Goal: Task Accomplishment & Management: Use online tool/utility

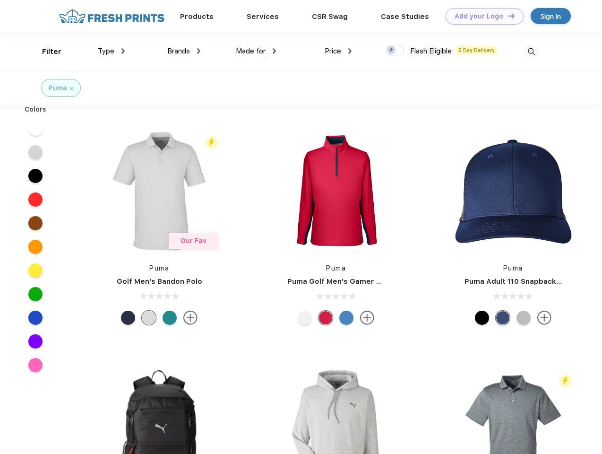
scroll to position [0, 0]
click at [481, 16] on link "Add your Logo Design Tool" at bounding box center [485, 16] width 78 height 17
click at [0, 0] on div "Design Tool" at bounding box center [0, 0] width 0 height 0
click at [507, 16] on link "Add your Logo Design Tool" at bounding box center [485, 16] width 78 height 17
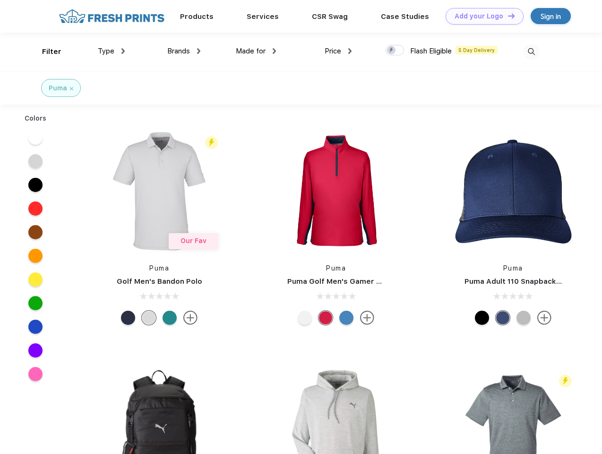
click at [45, 51] on div "Filter" at bounding box center [51, 51] width 19 height 11
click at [111, 51] on span "Type" at bounding box center [106, 51] width 17 height 9
click at [184, 51] on span "Brands" at bounding box center [178, 51] width 23 height 9
click at [256, 51] on span "Made for" at bounding box center [251, 51] width 30 height 9
click at [338, 51] on span "Price" at bounding box center [333, 51] width 17 height 9
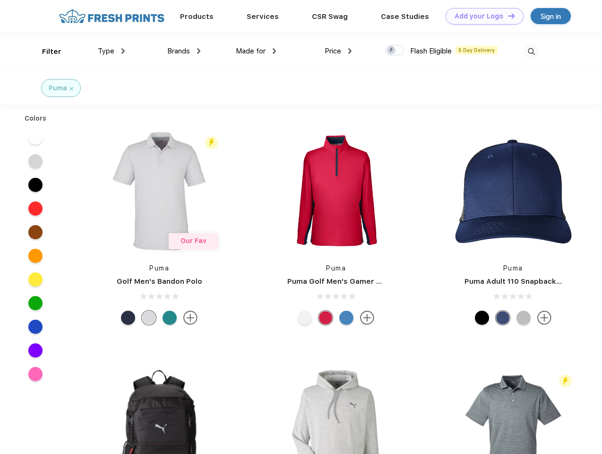
click at [395, 51] on div at bounding box center [395, 50] width 18 height 10
click at [392, 51] on input "checkbox" at bounding box center [389, 47] width 6 height 6
click at [531, 51] on img at bounding box center [531, 52] width 16 height 16
